Goal: Transaction & Acquisition: Purchase product/service

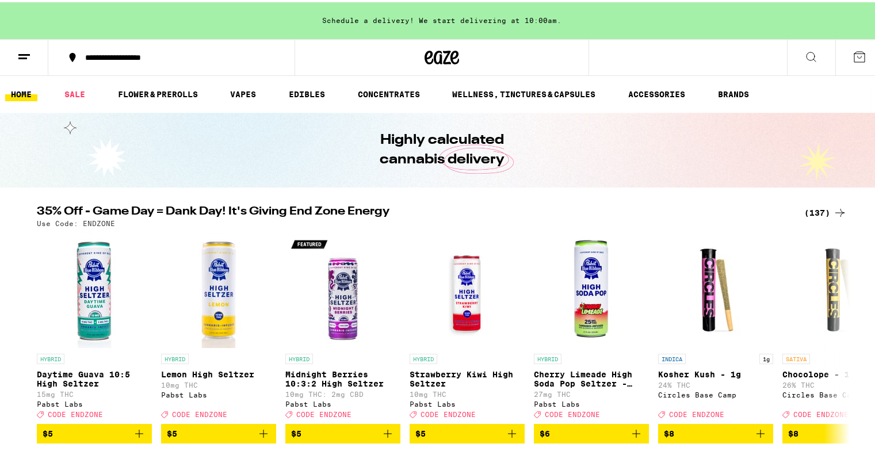
click at [813, 210] on div "(137)" at bounding box center [826, 211] width 43 height 14
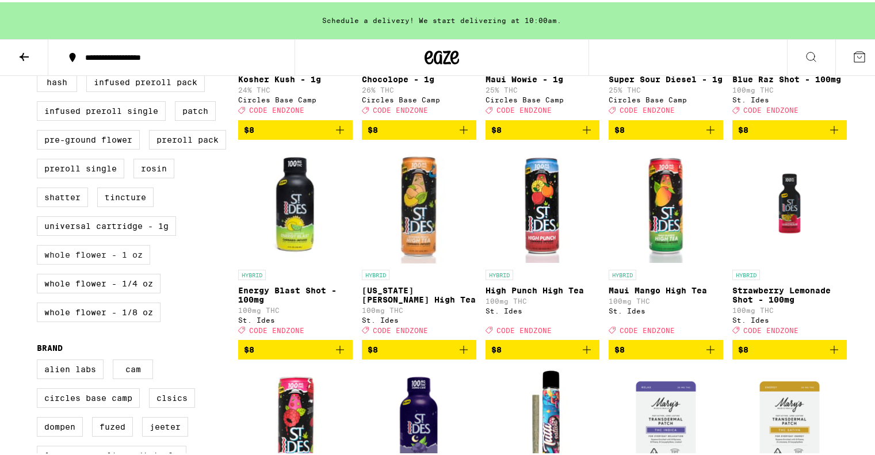
scroll to position [671, 0]
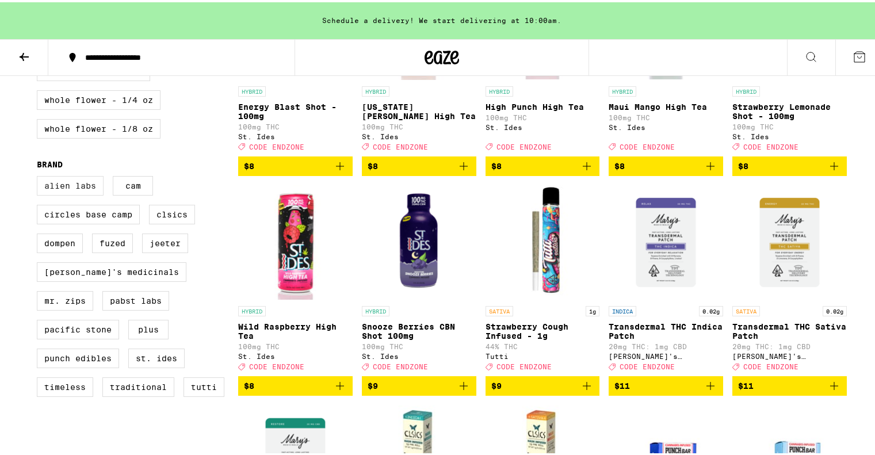
click at [74, 193] on label "Alien Labs" at bounding box center [70, 184] width 67 height 20
click at [40, 176] on input "Alien Labs" at bounding box center [39, 176] width 1 height 1
checkbox input "true"
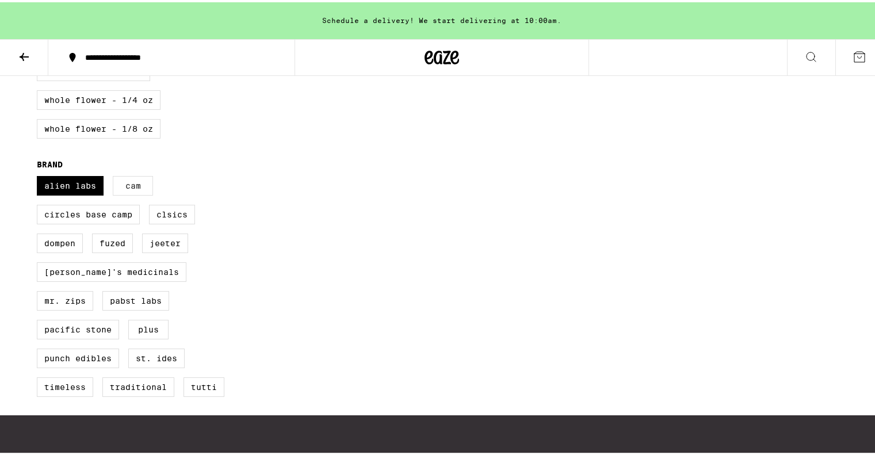
click at [136, 193] on label "CAM" at bounding box center [133, 184] width 40 height 20
click at [40, 176] on input "CAM" at bounding box center [39, 176] width 1 height 1
checkbox input "true"
